Goal: Task Accomplishment & Management: Manage account settings

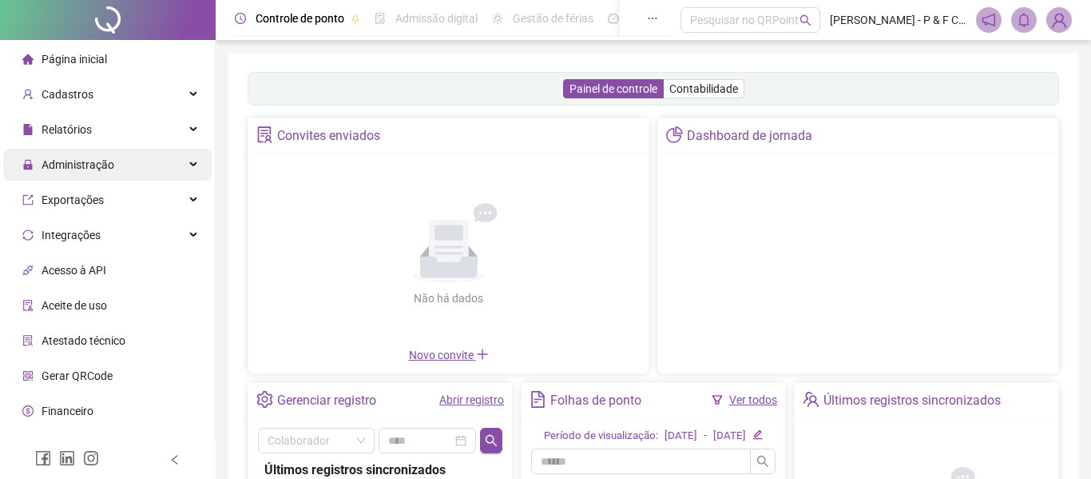
click at [84, 161] on span "Administração" at bounding box center [78, 164] width 73 height 13
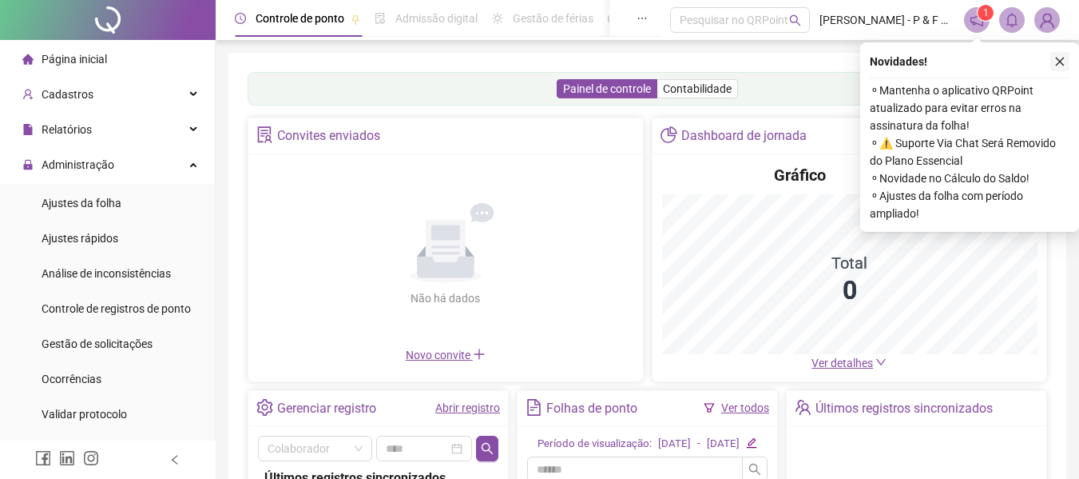
click at [1058, 61] on icon "close" at bounding box center [1060, 61] width 11 height 11
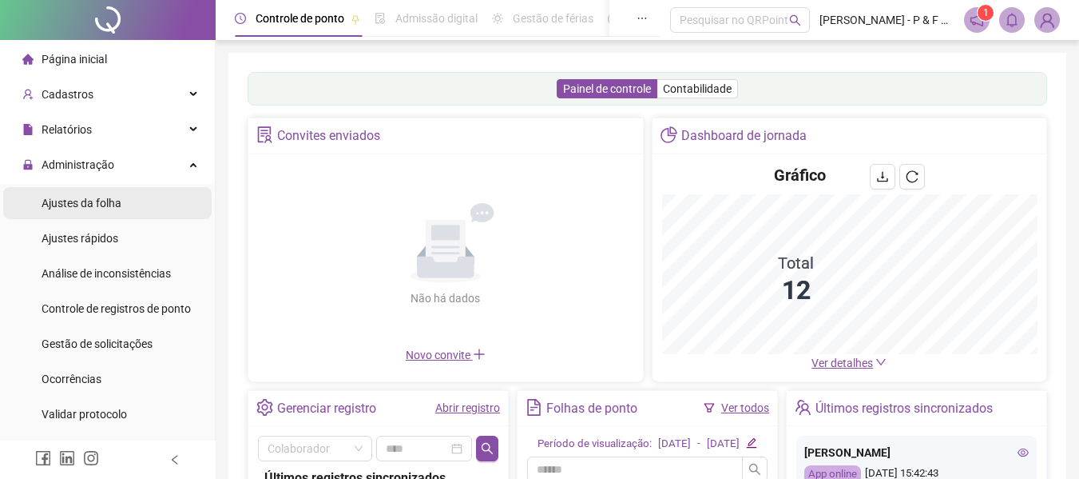
click at [74, 200] on span "Ajustes da folha" at bounding box center [82, 203] width 80 height 13
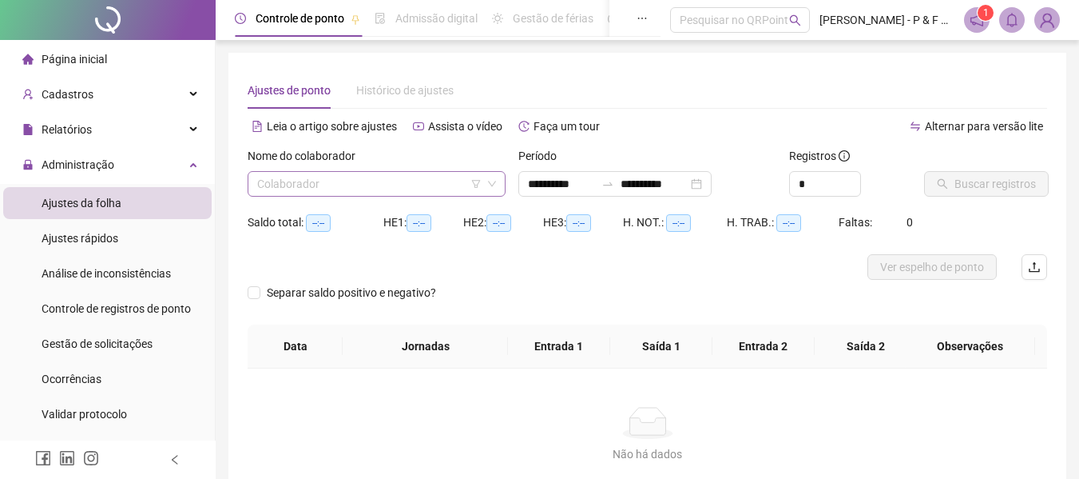
click at [333, 179] on input "search" at bounding box center [369, 184] width 225 height 24
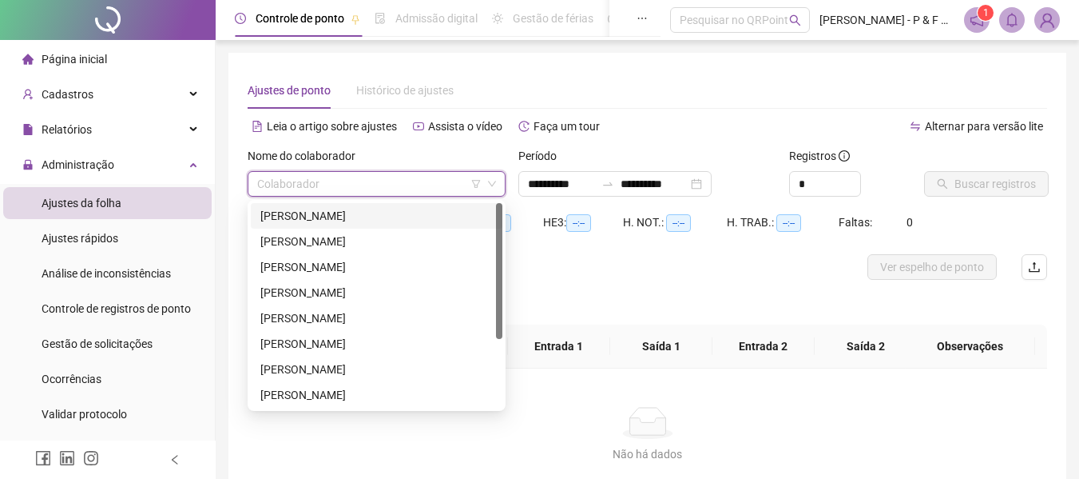
type input "**********"
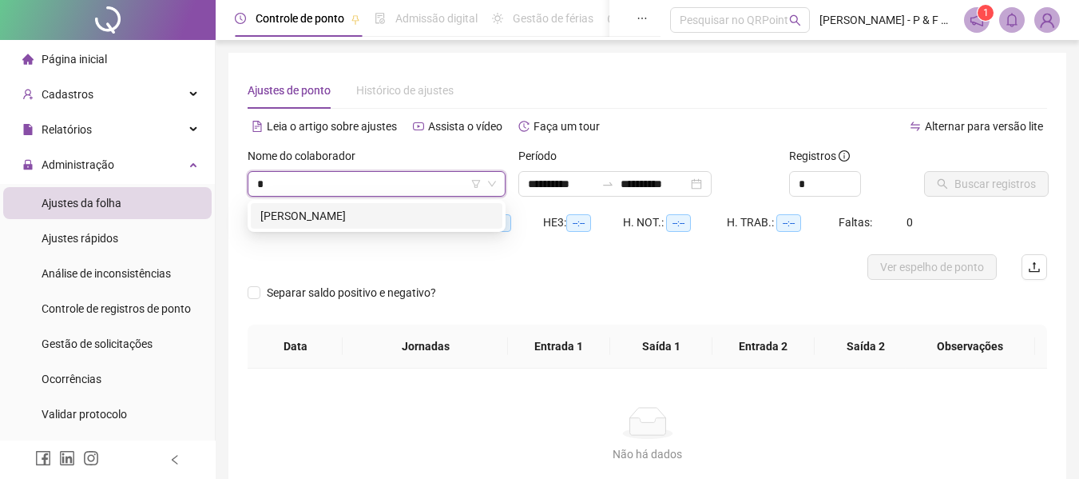
type input "**"
click at [339, 213] on div "[PERSON_NAME]" at bounding box center [376, 216] width 232 height 18
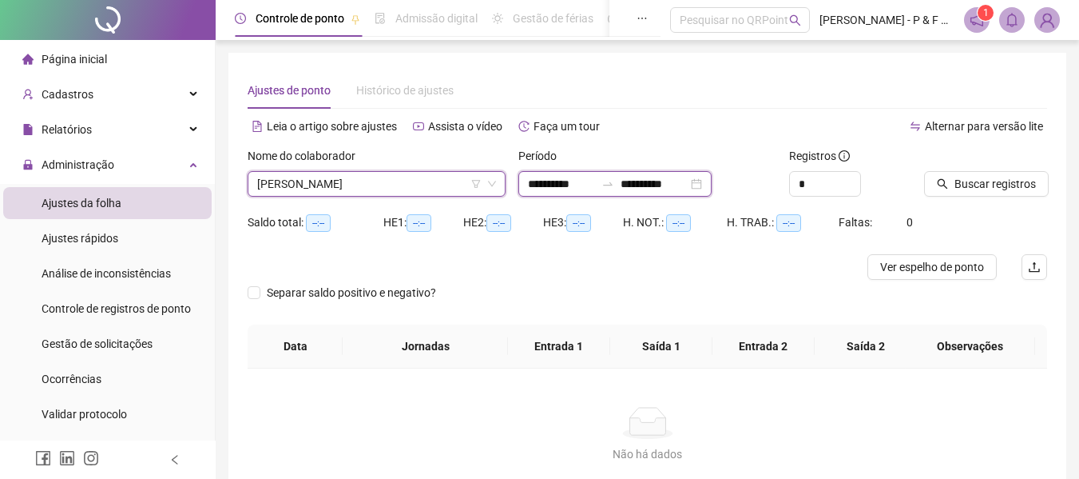
click at [635, 178] on input "**********" at bounding box center [654, 184] width 67 height 18
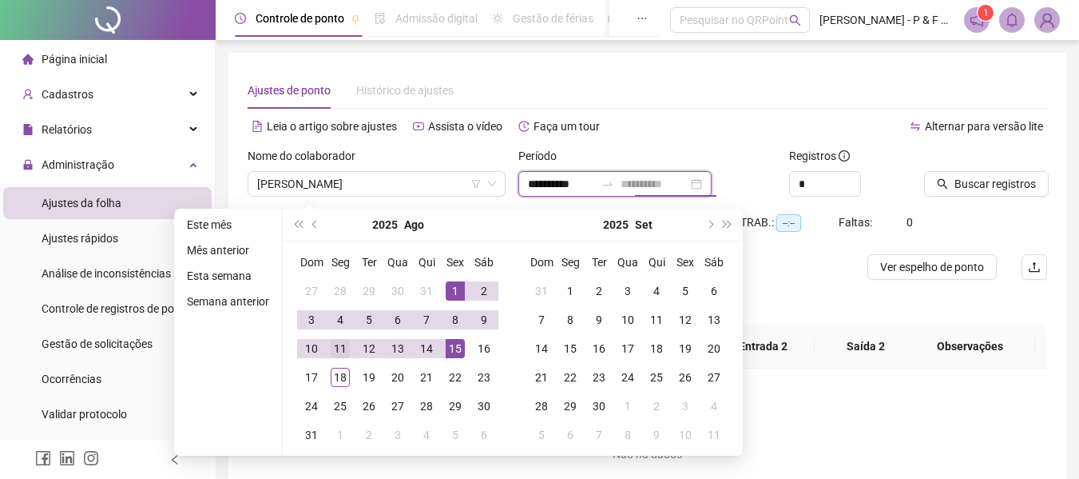
type input "**********"
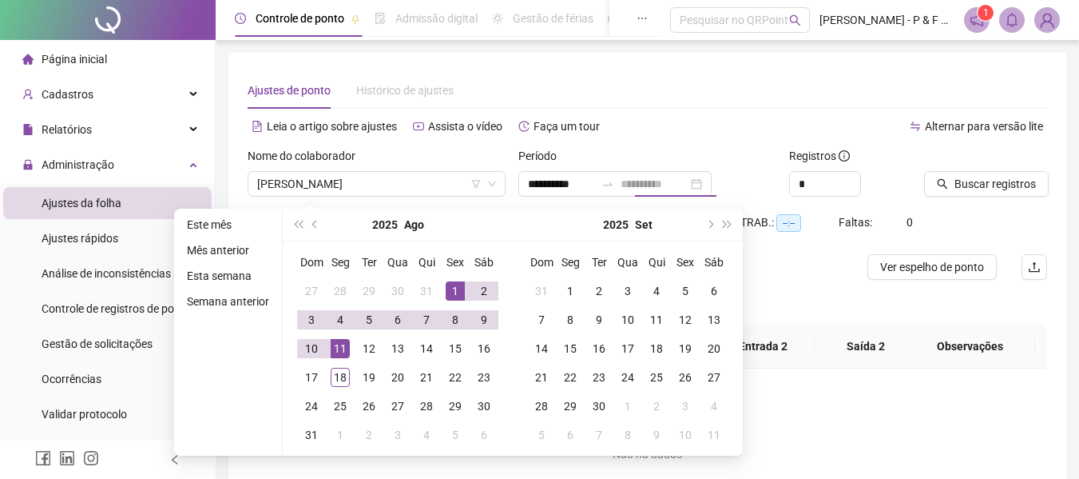
click at [333, 346] on div "11" at bounding box center [340, 348] width 19 height 19
click at [311, 376] on div "17" at bounding box center [311, 377] width 19 height 19
type input "**********"
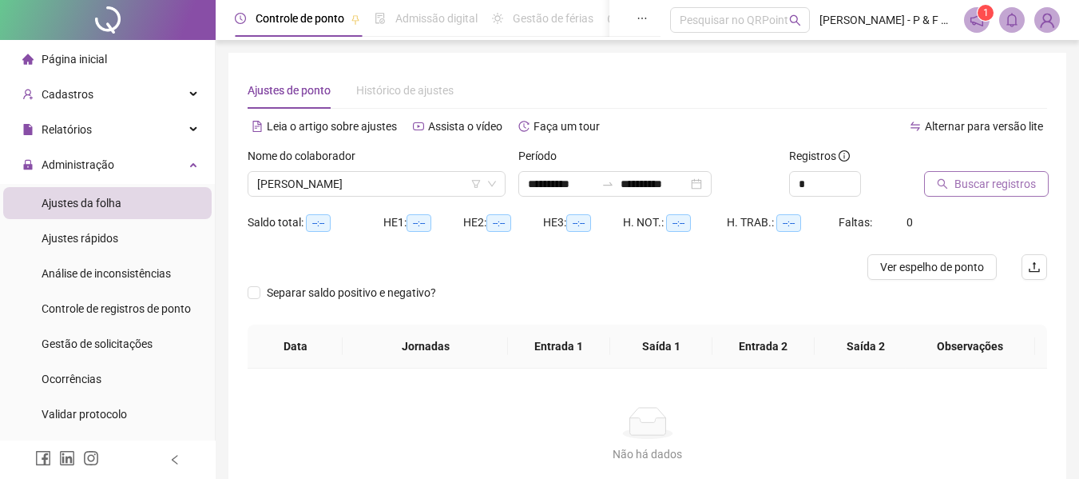
click at [994, 180] on span "Buscar registros" at bounding box center [995, 184] width 81 height 18
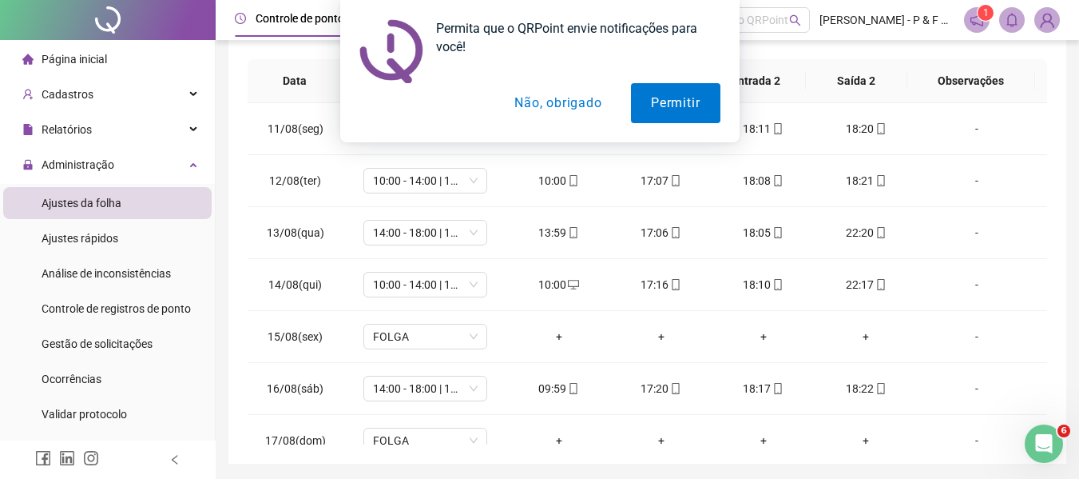
drag, startPoint x: 580, startPoint y: 105, endPoint x: 570, endPoint y: 111, distance: 11.1
click at [580, 105] on button "Não, obrigado" at bounding box center [558, 103] width 127 height 40
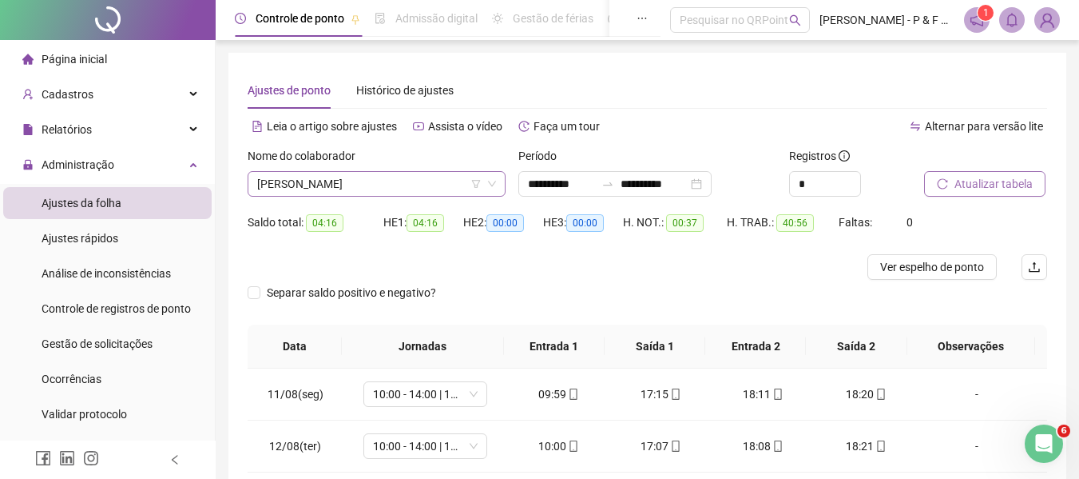
click at [432, 173] on span "[PERSON_NAME]" at bounding box center [376, 184] width 239 height 24
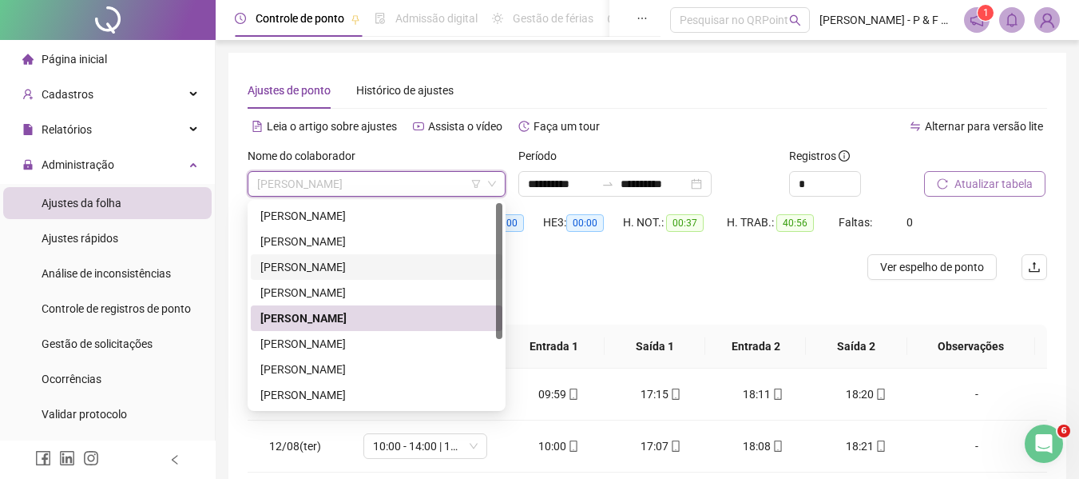
click at [351, 263] on div "[PERSON_NAME]" at bounding box center [376, 267] width 232 height 18
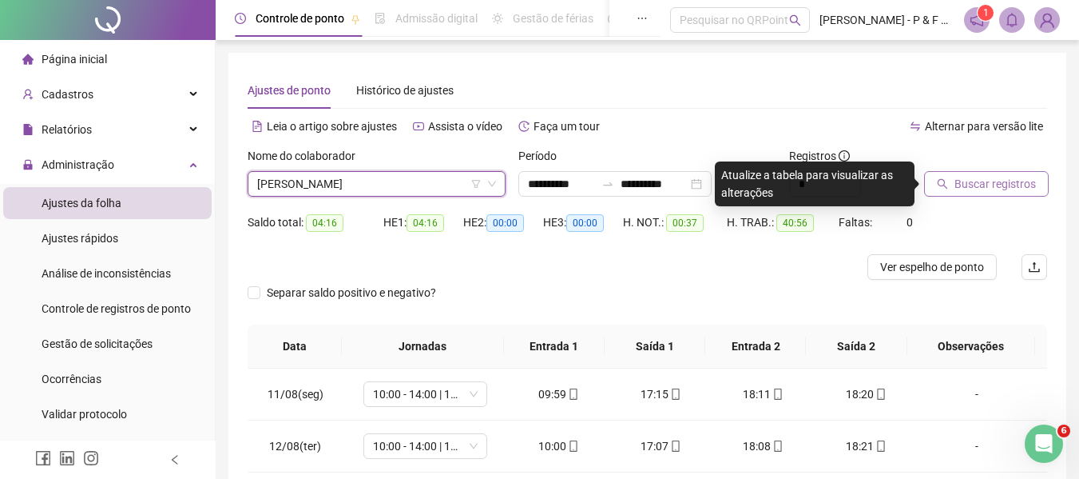
click at [970, 182] on span "Buscar registros" at bounding box center [995, 184] width 81 height 18
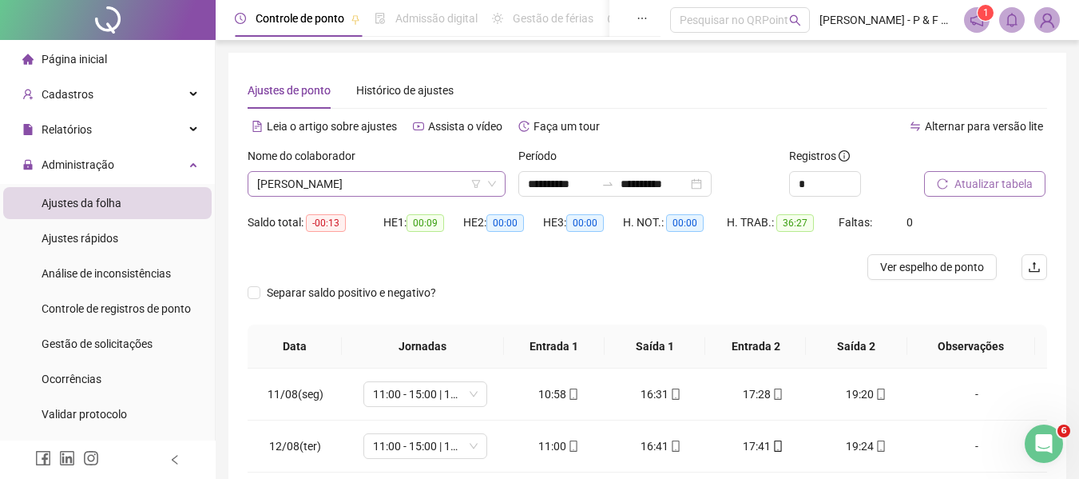
click at [495, 185] on icon "down" at bounding box center [492, 184] width 10 height 10
click at [431, 194] on span "[PERSON_NAME]" at bounding box center [376, 184] width 239 height 24
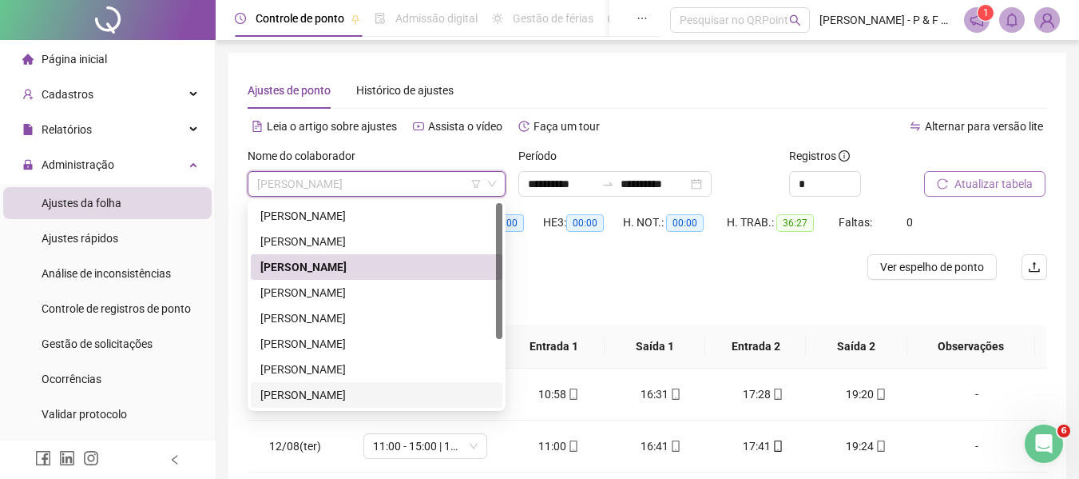
click at [328, 399] on div "[PERSON_NAME]" at bounding box center [376, 395] width 232 height 18
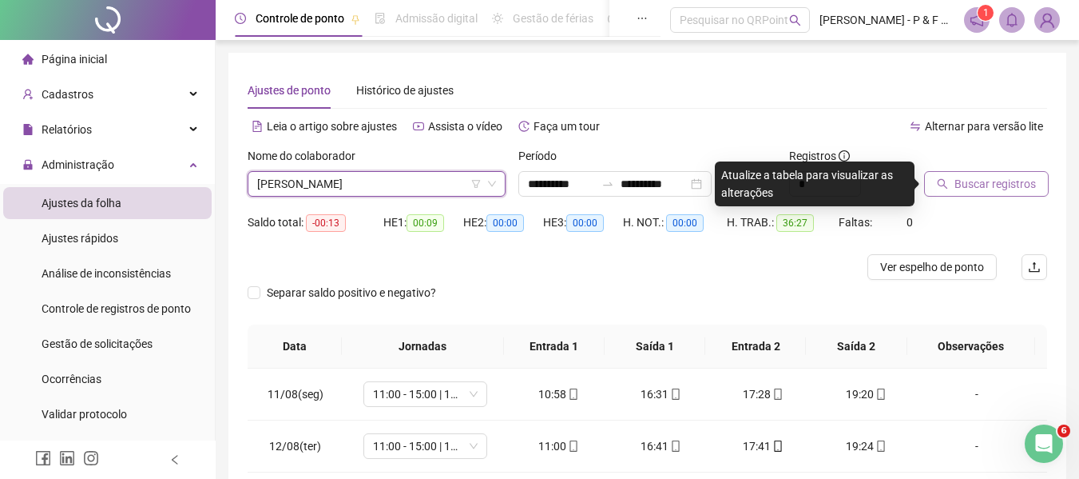
click at [1009, 177] on span "Buscar registros" at bounding box center [995, 184] width 81 height 18
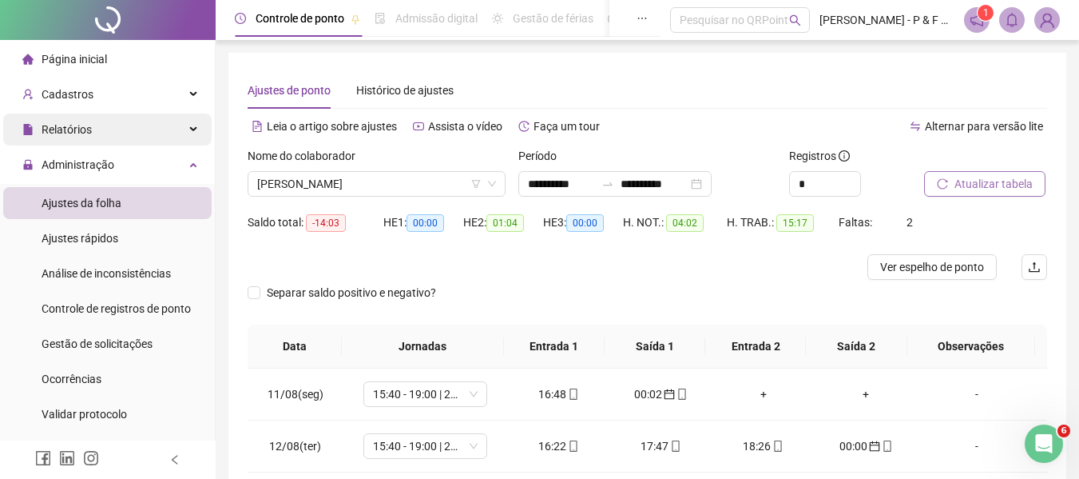
drag, startPoint x: 66, startPoint y: 97, endPoint x: 79, endPoint y: 125, distance: 30.7
click at [66, 97] on span "Cadastros" at bounding box center [68, 94] width 52 height 13
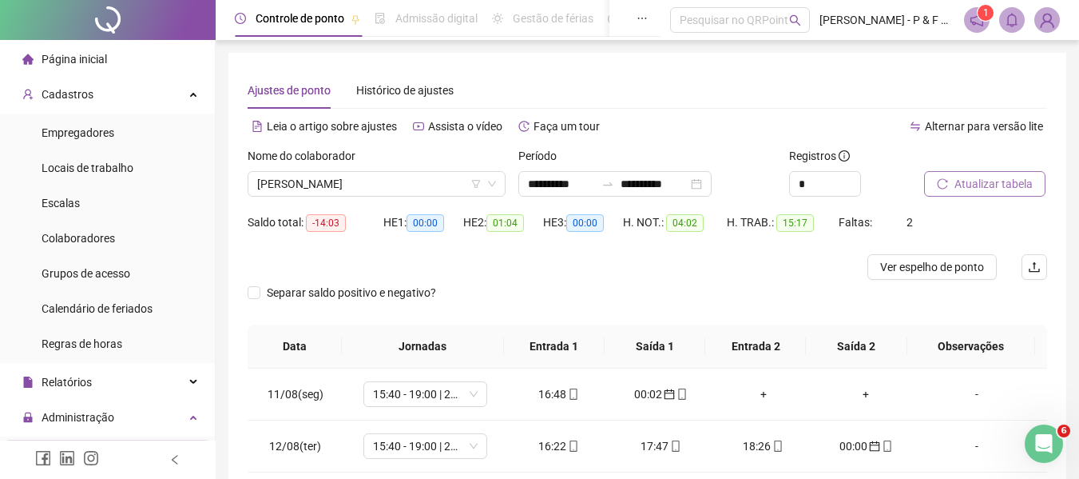
drag, startPoint x: 70, startPoint y: 230, endPoint x: 0, endPoint y: 7, distance: 233.5
click at [70, 232] on span "Colaboradores" at bounding box center [79, 238] width 74 height 13
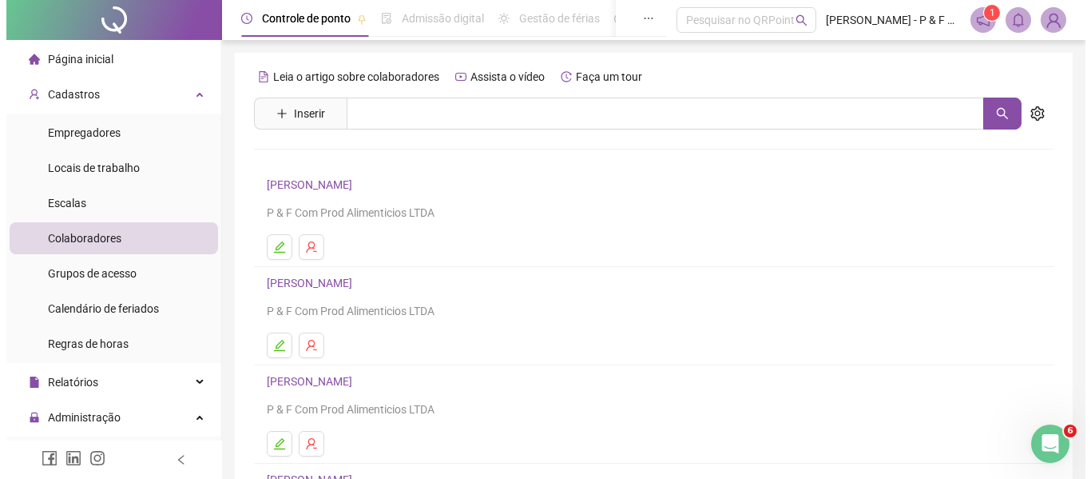
scroll to position [54, 0]
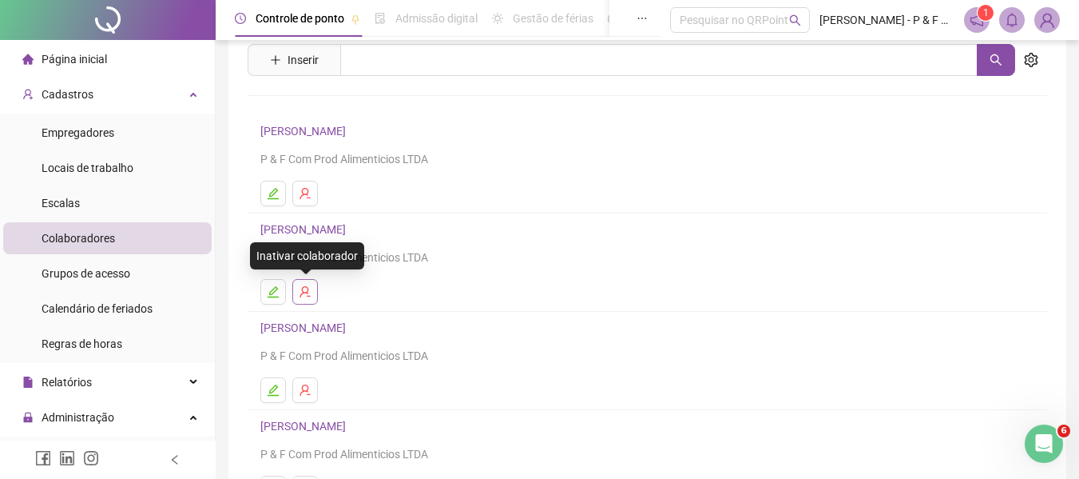
click at [307, 295] on icon "user-delete" at bounding box center [305, 291] width 13 height 13
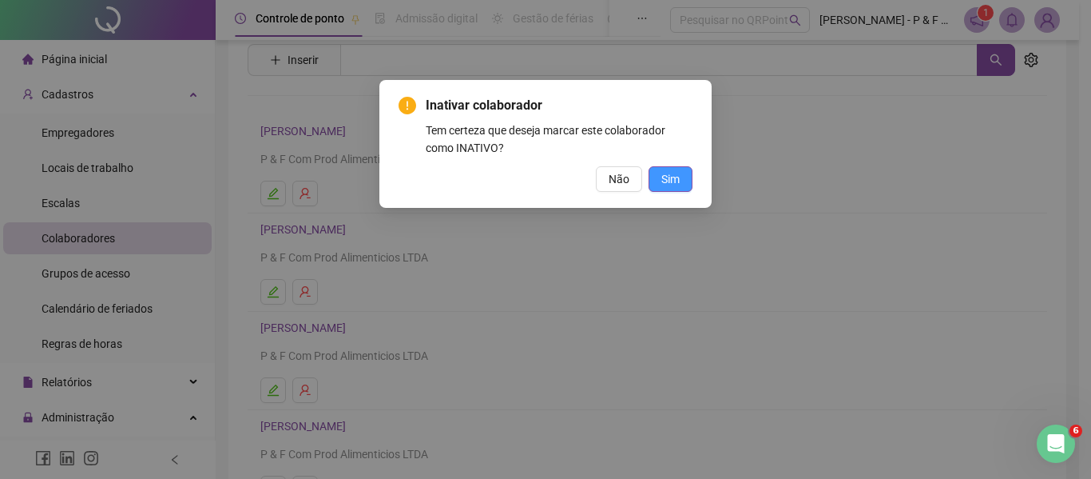
click at [678, 177] on span "Sim" at bounding box center [671, 179] width 18 height 18
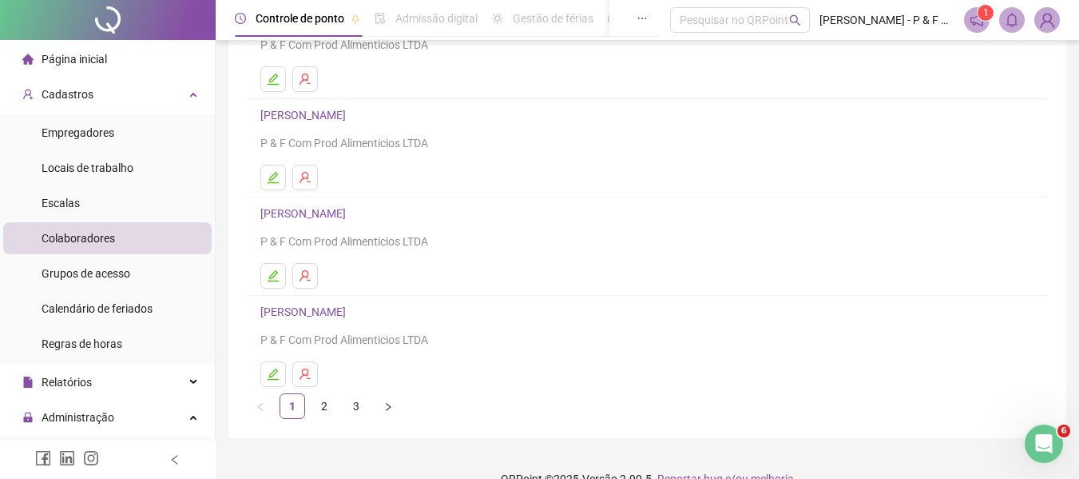
scroll to position [294, 0]
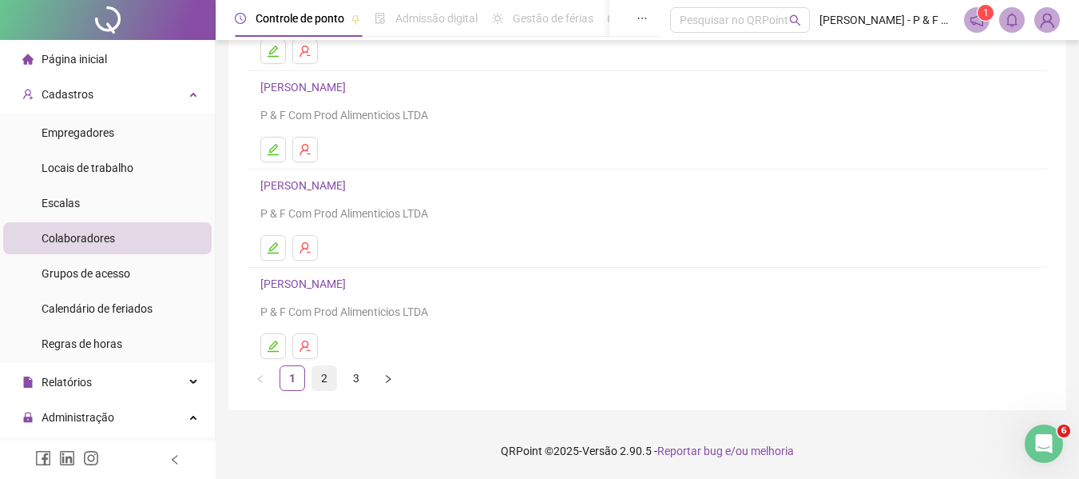
click at [320, 377] on link "2" at bounding box center [324, 378] width 24 height 24
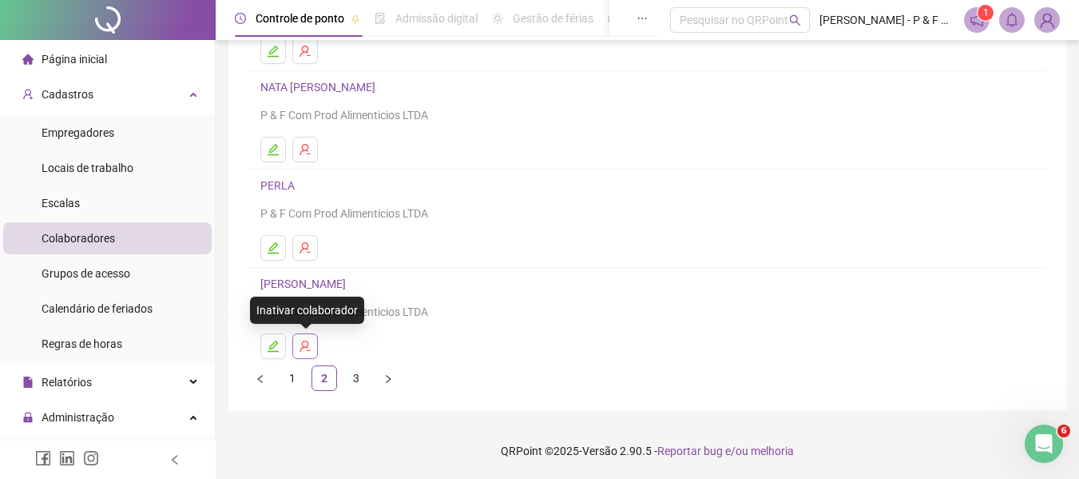
click at [304, 346] on icon "user-delete" at bounding box center [305, 345] width 10 height 11
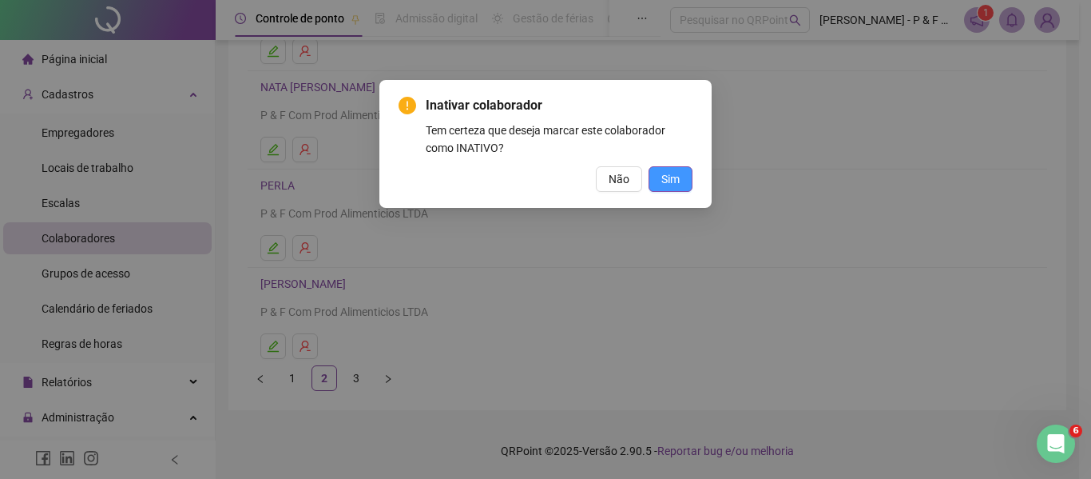
click at [686, 184] on button "Sim" at bounding box center [671, 179] width 44 height 26
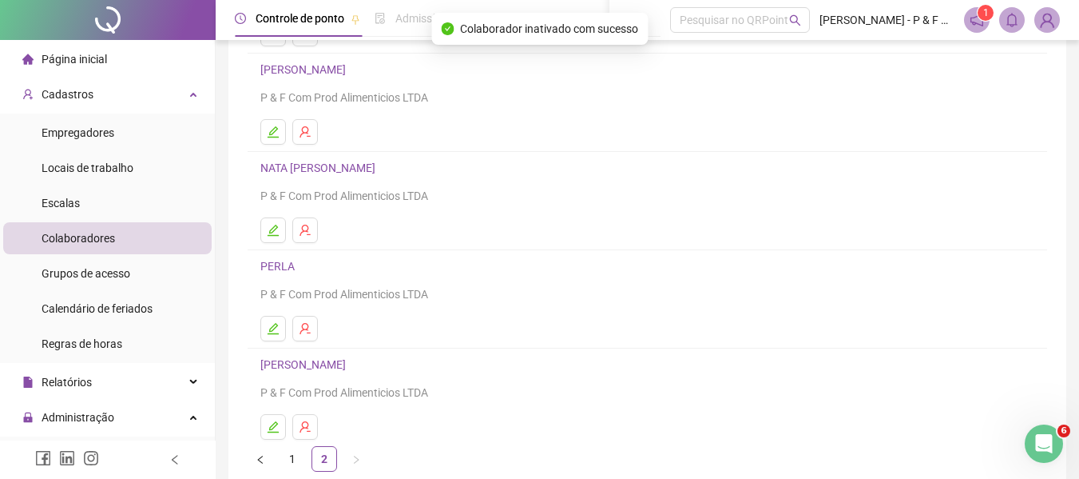
scroll to position [266, 0]
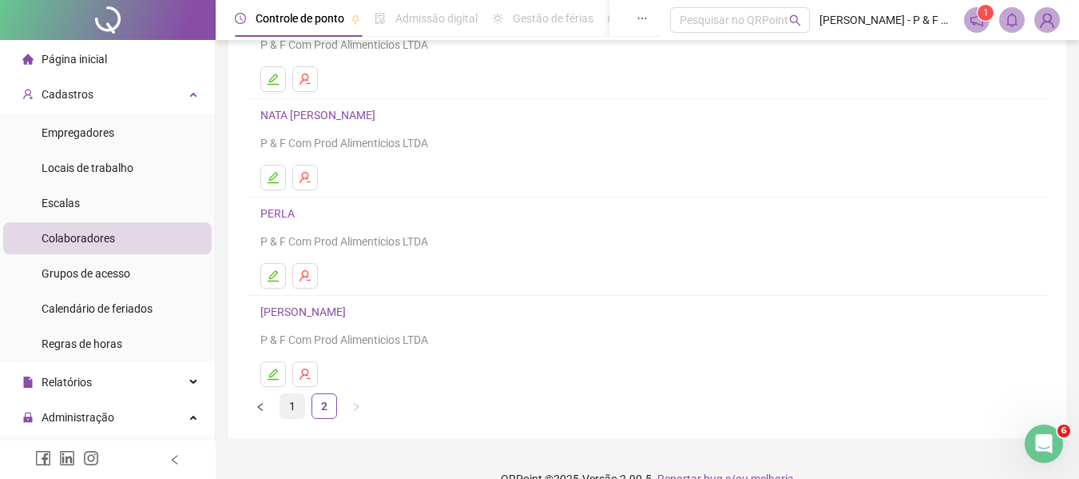
click at [289, 407] on link "1" at bounding box center [292, 406] width 24 height 24
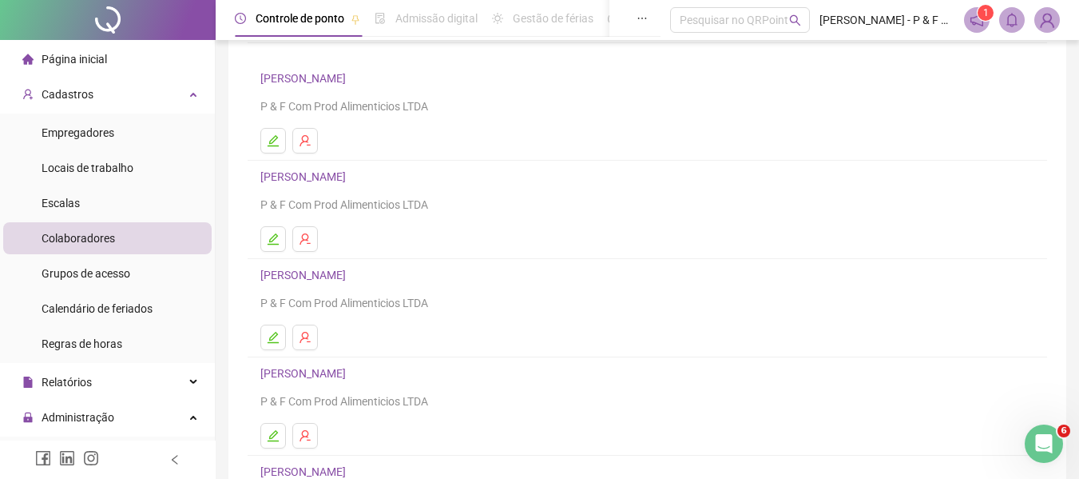
scroll to position [160, 0]
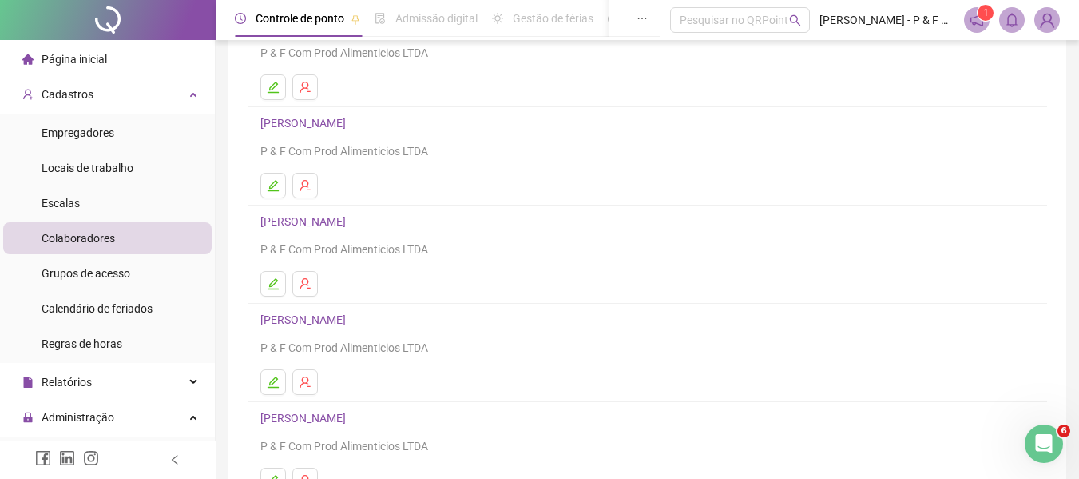
click at [296, 223] on link "[PERSON_NAME]" at bounding box center [305, 221] width 90 height 13
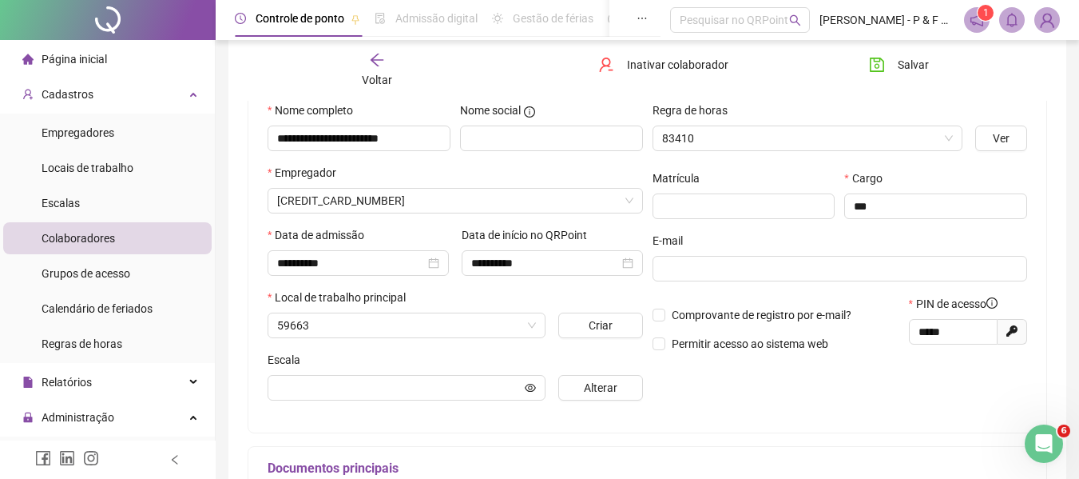
scroll to position [168, 0]
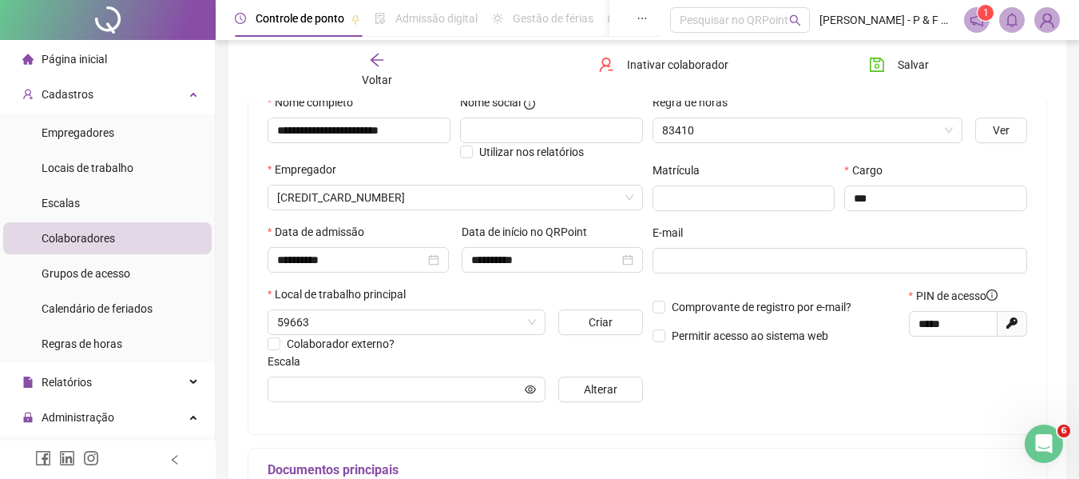
type input "*****"
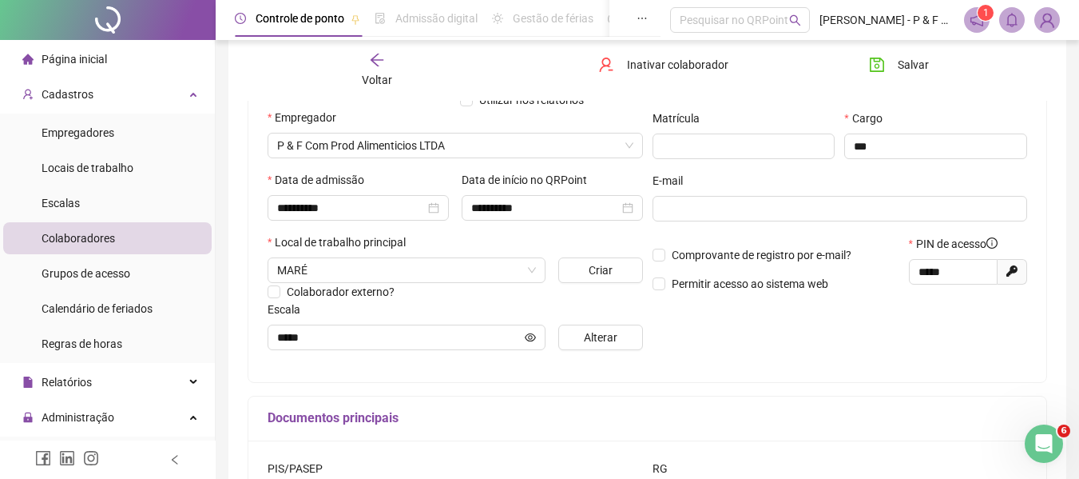
scroll to position [113, 0]
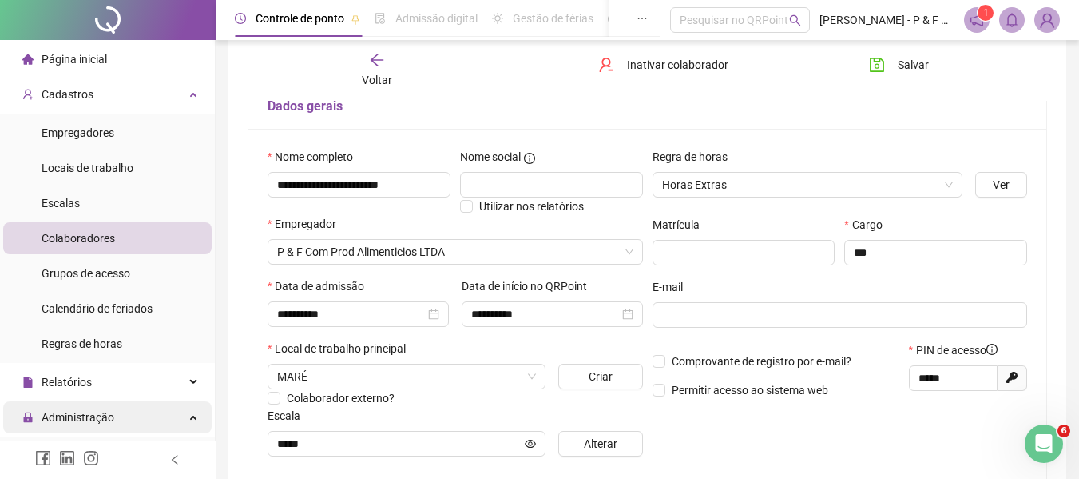
click at [74, 414] on span "Administração" at bounding box center [78, 417] width 73 height 13
drag, startPoint x: 100, startPoint y: 378, endPoint x: 167, endPoint y: 410, distance: 74.3
click at [169, 397] on div "Relatórios" at bounding box center [107, 382] width 209 height 32
click at [167, 410] on div "Administração" at bounding box center [107, 420] width 209 height 32
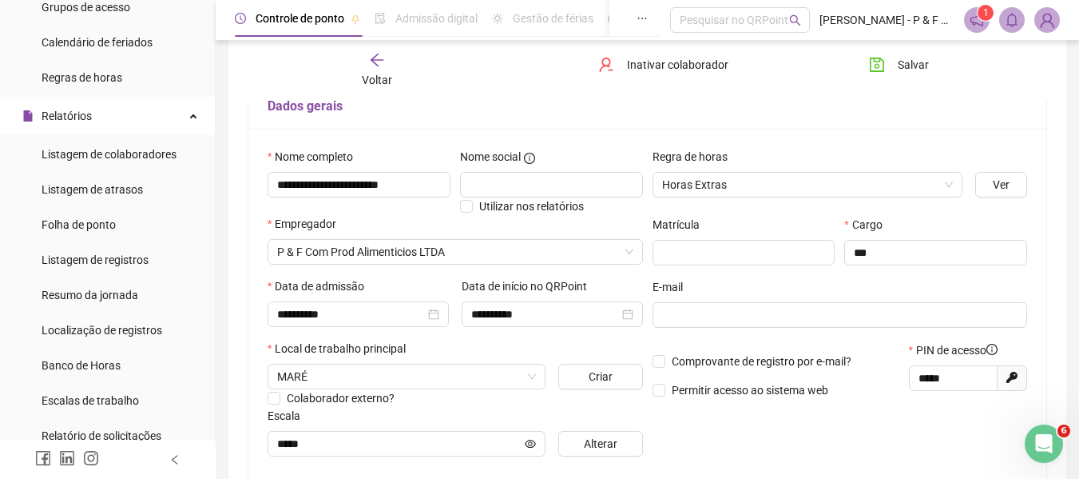
scroll to position [533, 0]
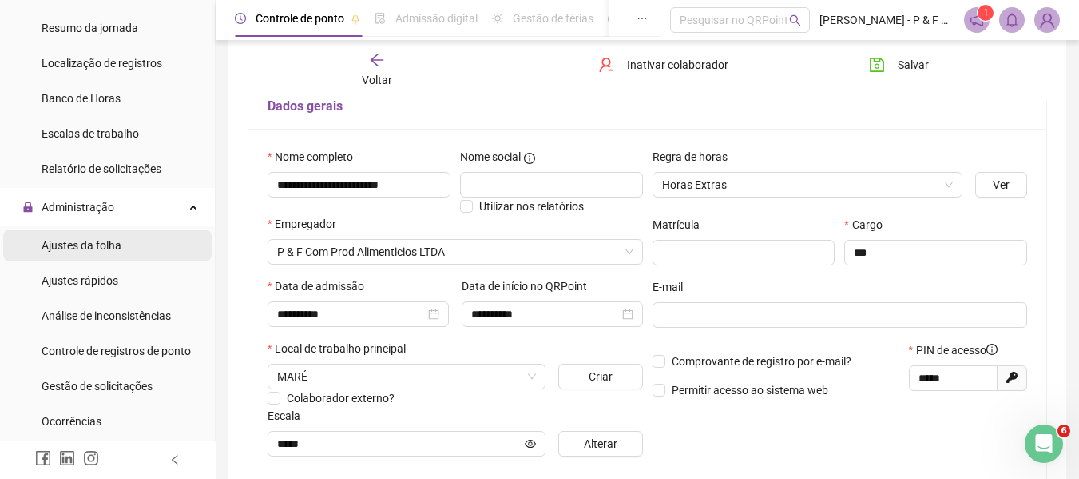
click at [117, 250] on span "Ajustes da folha" at bounding box center [82, 245] width 80 height 13
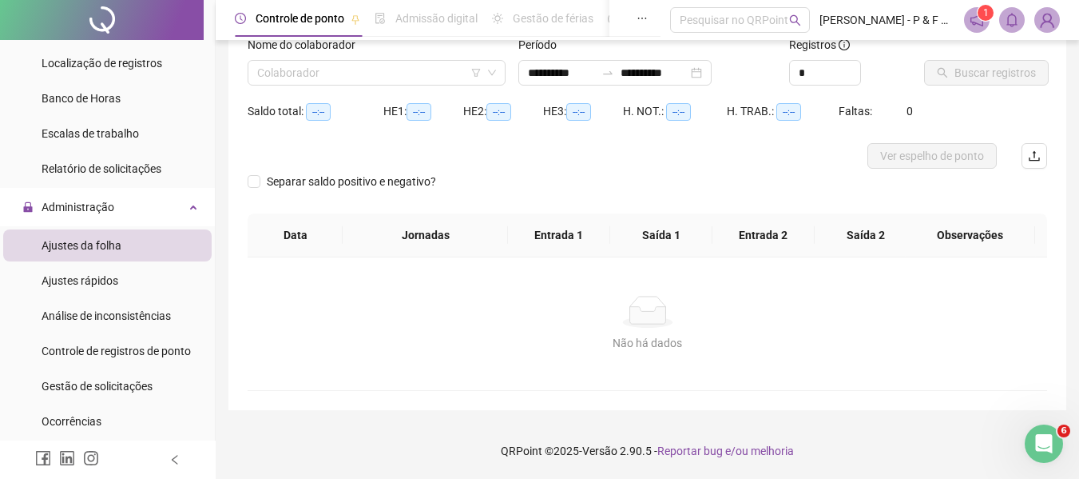
click at [376, 72] on input "search" at bounding box center [369, 73] width 225 height 24
type input "**********"
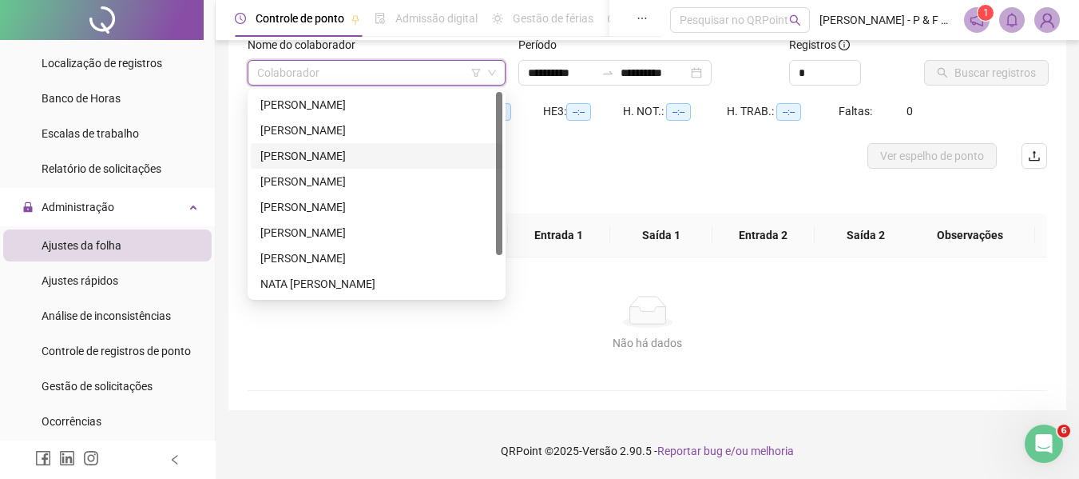
click at [322, 159] on div "[PERSON_NAME]" at bounding box center [376, 156] width 232 height 18
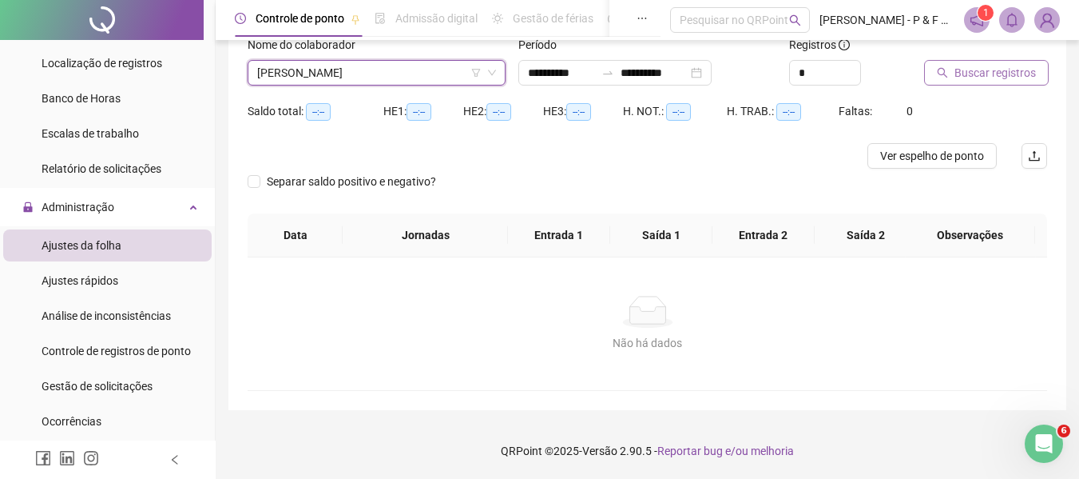
click at [1007, 69] on span "Buscar registros" at bounding box center [995, 73] width 81 height 18
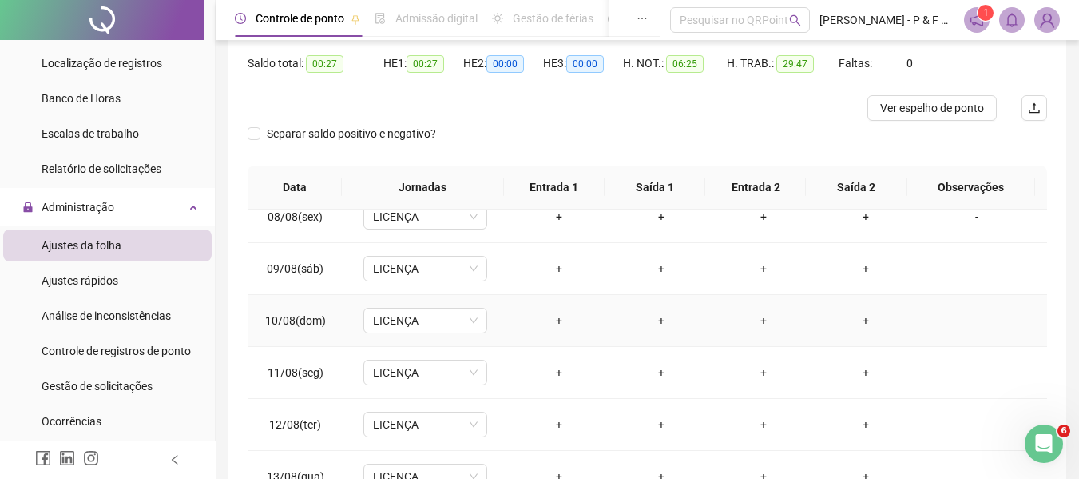
scroll to position [276, 0]
click at [603, 125] on div "Separar saldo positivo e negativo?" at bounding box center [648, 143] width 800 height 45
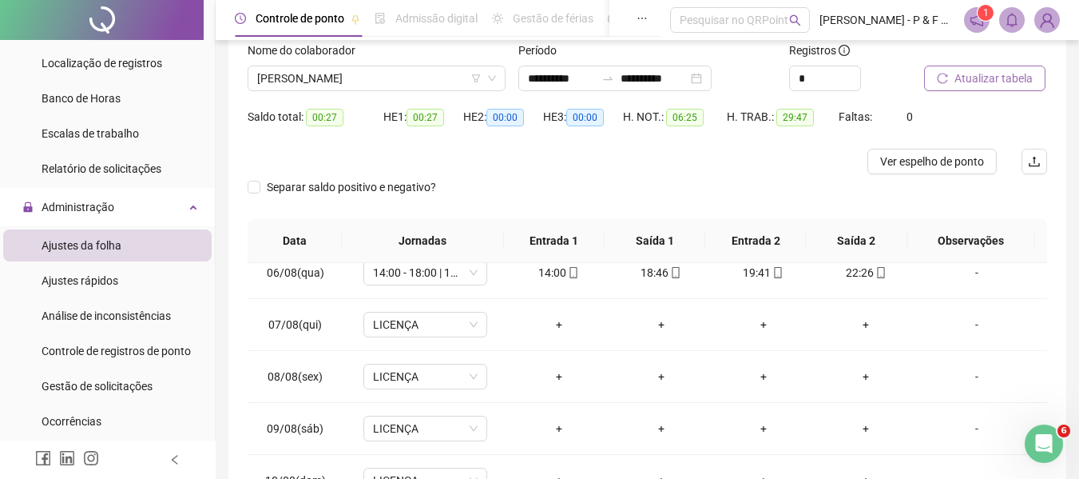
scroll to position [0, 0]
